Goal: Information Seeking & Learning: Check status

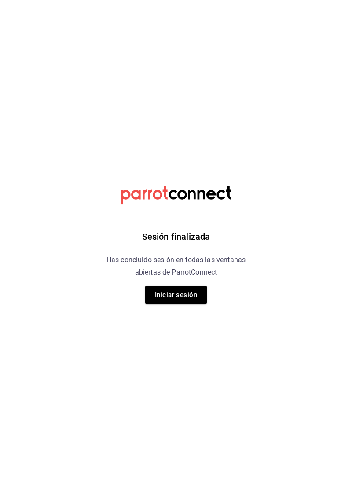
click at [179, 299] on button "Iniciar sesión" at bounding box center [176, 294] width 62 height 18
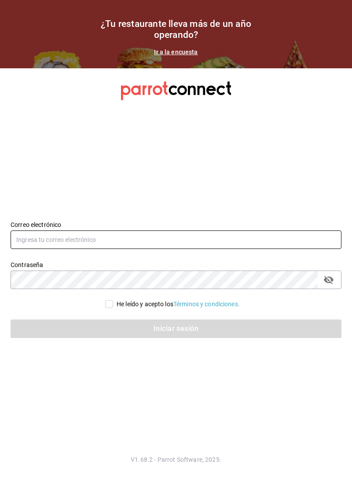
click at [128, 249] on input "text" at bounding box center [176, 239] width 331 height 18
type input "[EMAIL_ADDRESS][DOMAIN_NAME]"
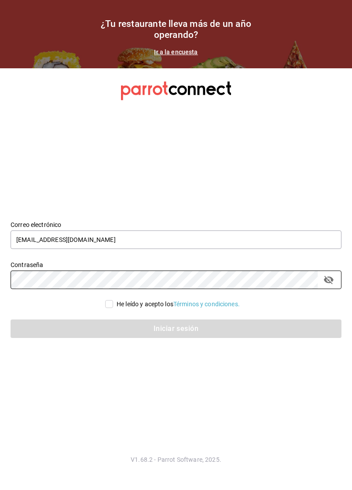
click at [107, 308] on input "He leído y acepto los Términos y condiciones." at bounding box center [109, 304] width 8 height 8
checkbox input "true"
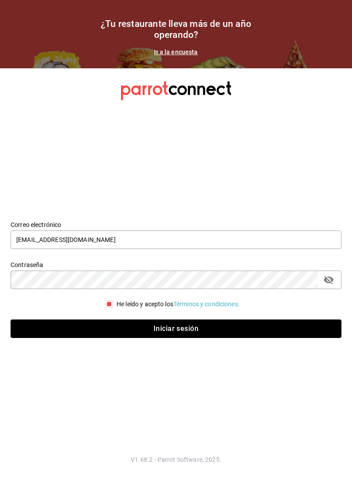
click at [172, 338] on button "Iniciar sesión" at bounding box center [176, 328] width 331 height 18
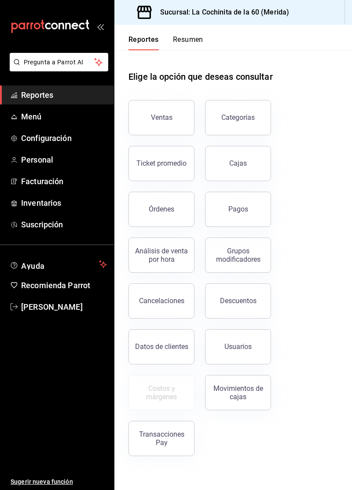
click at [159, 127] on button "Ventas" at bounding box center [162, 117] width 66 height 35
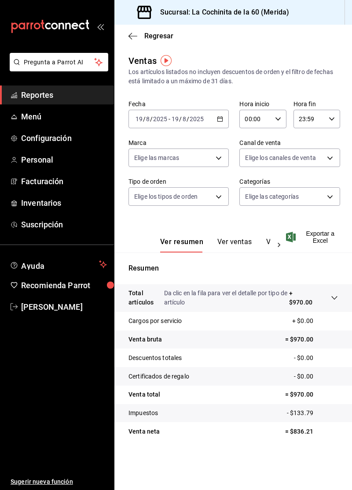
click at [77, 103] on link "Reportes" at bounding box center [57, 94] width 114 height 19
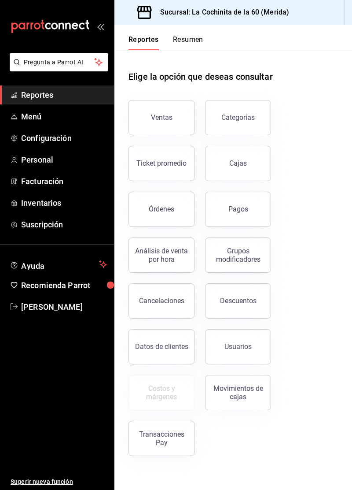
click at [250, 169] on button "Cajas" at bounding box center [238, 163] width 66 height 35
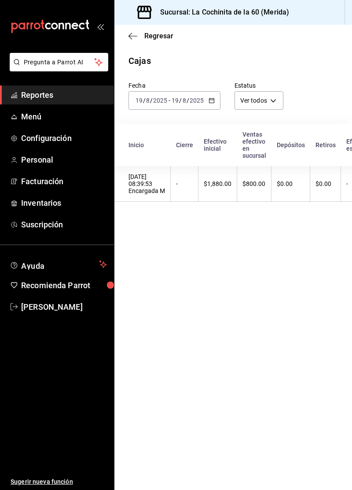
click at [47, 124] on link "Menú" at bounding box center [57, 116] width 114 height 19
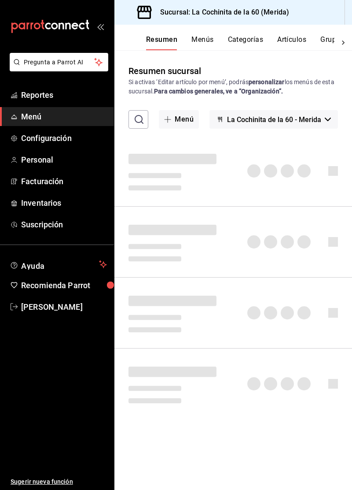
click at [48, 100] on span "Reportes" at bounding box center [64, 95] width 86 height 12
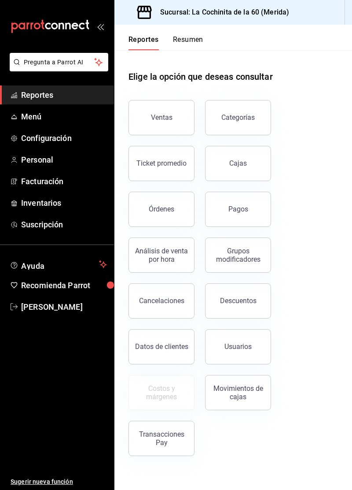
click at [171, 168] on button "Ticket promedio" at bounding box center [162, 163] width 66 height 35
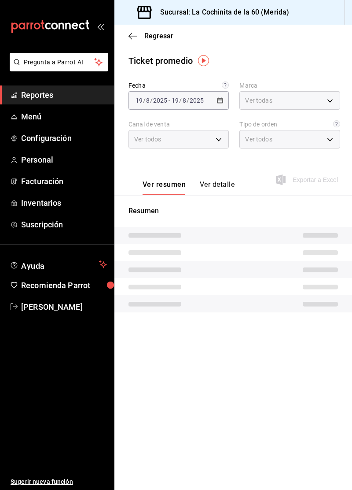
type input "268ce8d1-4722-4411-a626-51c418737468"
type input "PARROT,UBER_EATS,RAPPI,DIDI_FOOD,ONLINE"
type input "2ffd33fc-0160-438c-90fe-203c4a6b9f74,3cc8f160-dc0d-45d4-8922-78cce46d41bd,333ef…"
